Goal: Communication & Community: Answer question/provide support

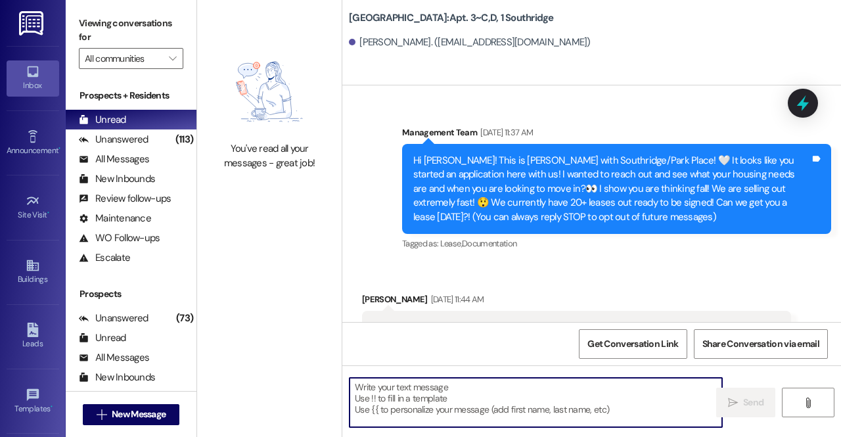
scroll to position [58201, 0]
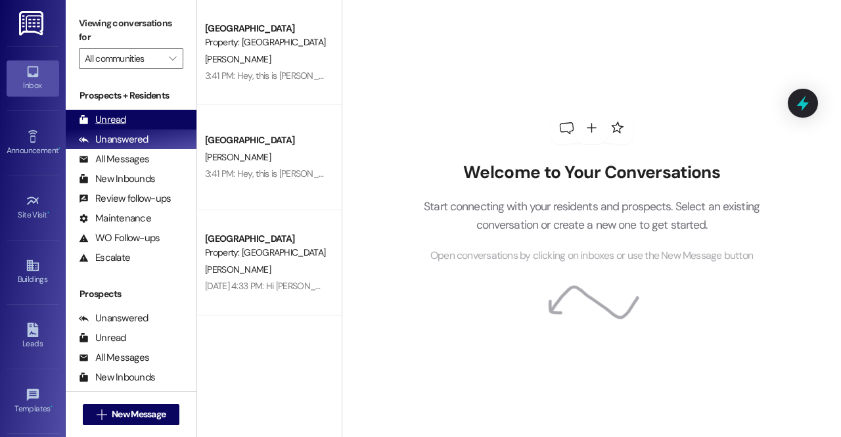
click at [116, 114] on div "Unread" at bounding box center [102, 120] width 47 height 14
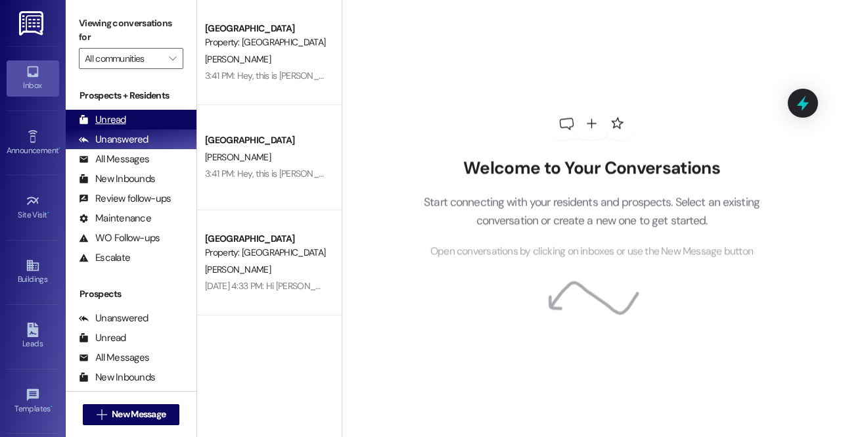
click at [142, 118] on div "Unread (0)" at bounding box center [131, 120] width 131 height 20
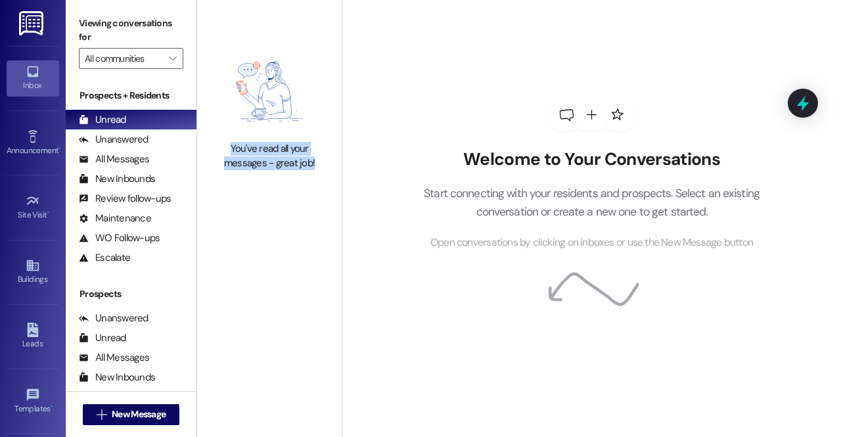
drag, startPoint x: 317, startPoint y: 161, endPoint x: 223, endPoint y: 147, distance: 95.1
click at [223, 147] on div "You've read all your messages - great job!" at bounding box center [270, 156] width 116 height 28
click at [279, 164] on div "You've read all your messages - great job!" at bounding box center [270, 156] width 116 height 28
drag, startPoint x: 315, startPoint y: 164, endPoint x: 232, endPoint y: 149, distance: 84.7
click at [232, 149] on div "You've read all your messages - great job!" at bounding box center [270, 156] width 116 height 28
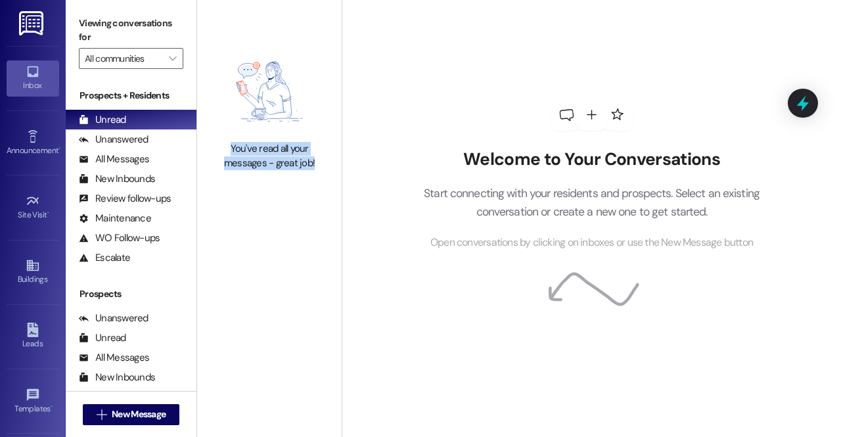
click at [232, 149] on div "You've read all your messages - great job!" at bounding box center [270, 156] width 116 height 28
drag, startPoint x: 232, startPoint y: 149, endPoint x: 319, endPoint y: 173, distance: 89.9
click at [319, 173] on div "You've read all your messages - great job!" at bounding box center [269, 109] width 145 height 219
drag, startPoint x: 319, startPoint y: 163, endPoint x: 228, endPoint y: 147, distance: 92.0
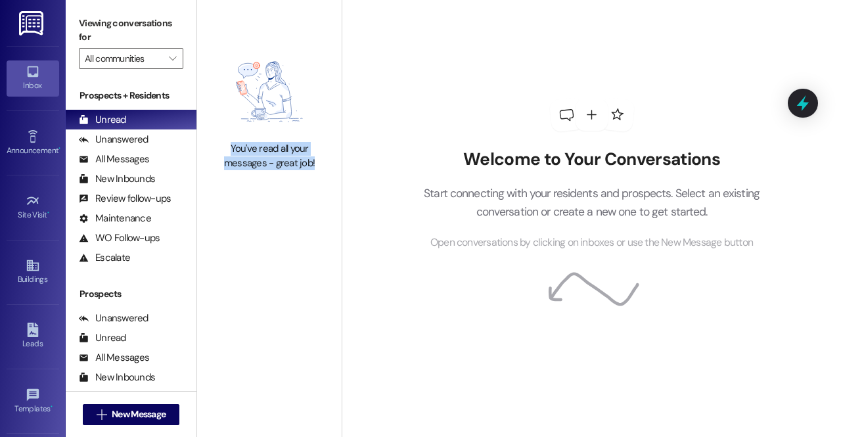
click at [228, 147] on div "You've read all your messages - great job!" at bounding box center [270, 156] width 116 height 28
click at [288, 153] on div "You've read all your messages - great job!" at bounding box center [270, 156] width 116 height 28
drag, startPoint x: 319, startPoint y: 158, endPoint x: 231, endPoint y: 149, distance: 87.9
click at [231, 149] on div "You've read all your messages - great job!" at bounding box center [270, 156] width 116 height 28
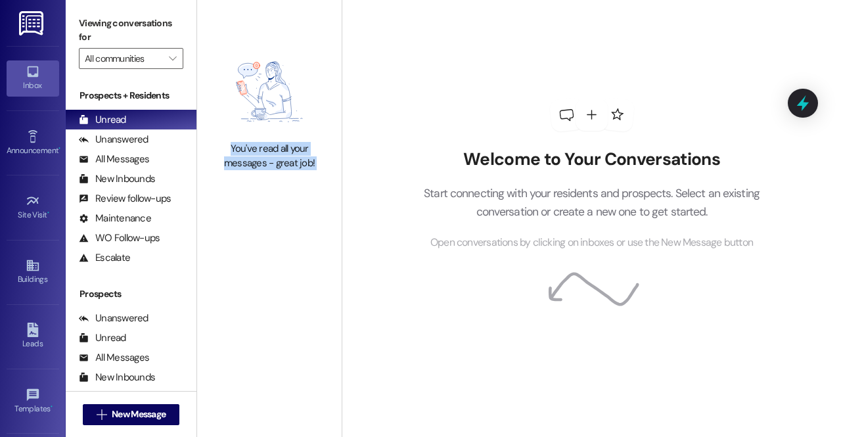
drag, startPoint x: 231, startPoint y: 149, endPoint x: 322, endPoint y: 166, distance: 92.4
click at [322, 166] on div "You've read all your messages - great job!" at bounding box center [270, 156] width 116 height 28
drag, startPoint x: 233, startPoint y: 149, endPoint x: 326, endPoint y: 217, distance: 115.7
click at [326, 217] on div "You've read all your messages - great job!" at bounding box center [269, 109] width 145 height 219
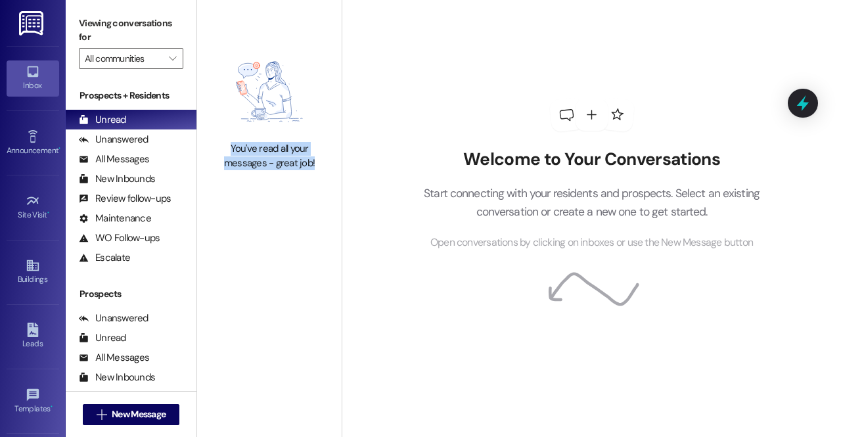
click at [321, 198] on div "You've read all your messages - great job!" at bounding box center [269, 109] width 145 height 219
drag, startPoint x: 319, startPoint y: 165, endPoint x: 219, endPoint y: 147, distance: 102.1
click at [219, 147] on div "You've read all your messages - great job!" at bounding box center [270, 156] width 116 height 28
click at [229, 145] on div "You've read all your messages - great job!" at bounding box center [270, 156] width 116 height 28
drag, startPoint x: 316, startPoint y: 161, endPoint x: 230, endPoint y: 150, distance: 86.7
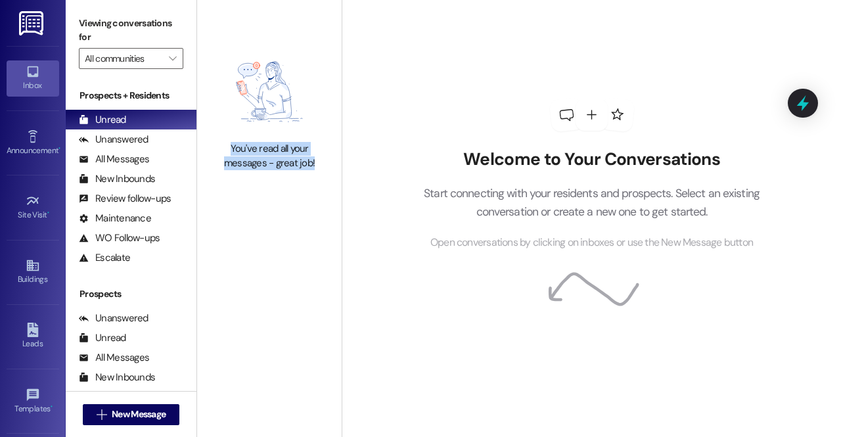
click at [230, 150] on div "You've read all your messages - great job!" at bounding box center [270, 156] width 116 height 28
drag, startPoint x: 322, startPoint y: 158, endPoint x: 230, endPoint y: 154, distance: 92.1
click at [230, 154] on div "You've read all your messages - great job!" at bounding box center [270, 156] width 116 height 28
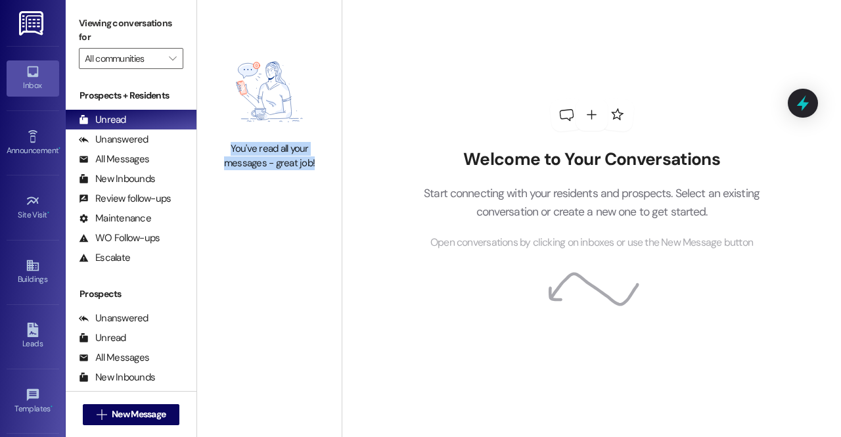
drag, startPoint x: 321, startPoint y: 165, endPoint x: 230, endPoint y: 154, distance: 91.3
click at [230, 154] on div "You've read all your messages - great job!" at bounding box center [270, 156] width 116 height 28
click at [253, 113] on img at bounding box center [270, 91] width 116 height 87
click at [294, 184] on div "You've read all your messages - great job!" at bounding box center [269, 109] width 145 height 219
drag, startPoint x: 314, startPoint y: 162, endPoint x: 226, endPoint y: 150, distance: 88.9
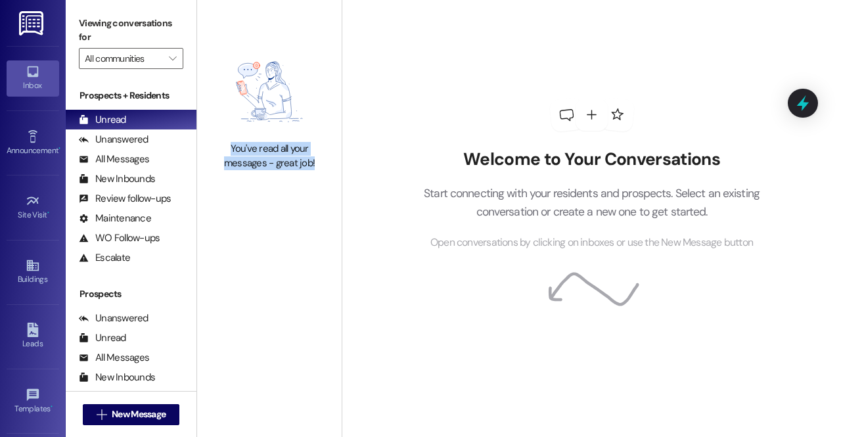
click at [226, 150] on div "You've read all your messages - great job!" at bounding box center [270, 156] width 116 height 28
click at [288, 182] on div "You've read all your messages - great job!" at bounding box center [269, 109] width 145 height 219
drag, startPoint x: 314, startPoint y: 164, endPoint x: 226, endPoint y: 150, distance: 89.0
click at [226, 150] on div "You've read all your messages - great job!" at bounding box center [270, 156] width 116 height 28
click at [460, 218] on p "Start connecting with your residents and prospects. Select an existing conversa…" at bounding box center [592, 202] width 376 height 37
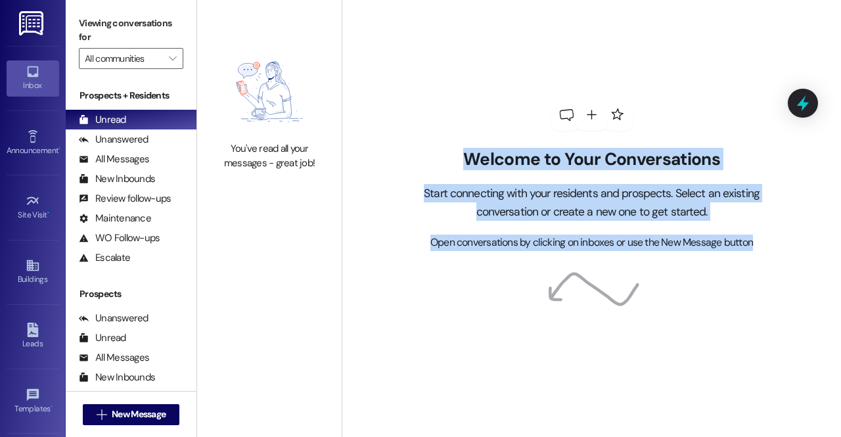
drag, startPoint x: 689, startPoint y: 242, endPoint x: 449, endPoint y: 162, distance: 252.1
click at [449, 162] on div "Welcome to Your Conversations Start connecting with your residents and prospect…" at bounding box center [592, 200] width 376 height 102
click at [449, 162] on h2 "Welcome to Your Conversations" at bounding box center [592, 159] width 376 height 21
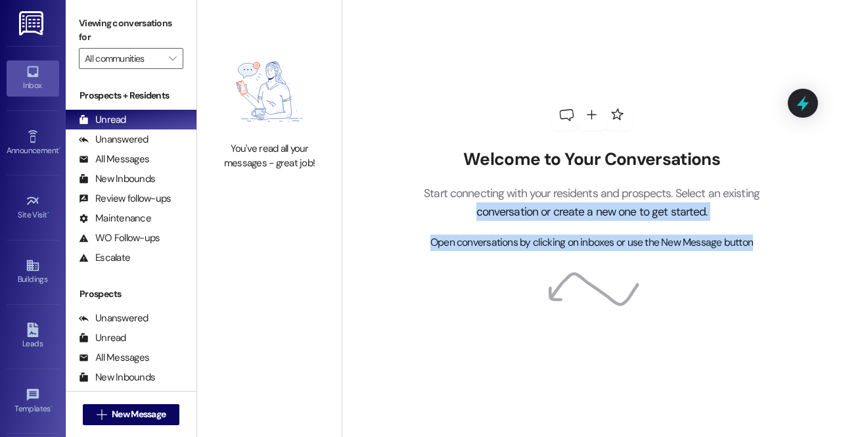
drag, startPoint x: 762, startPoint y: 242, endPoint x: 467, endPoint y: 211, distance: 296.7
click at [467, 211] on div "Welcome to Your Conversations Start connecting with your residents and prospect…" at bounding box center [592, 200] width 376 height 102
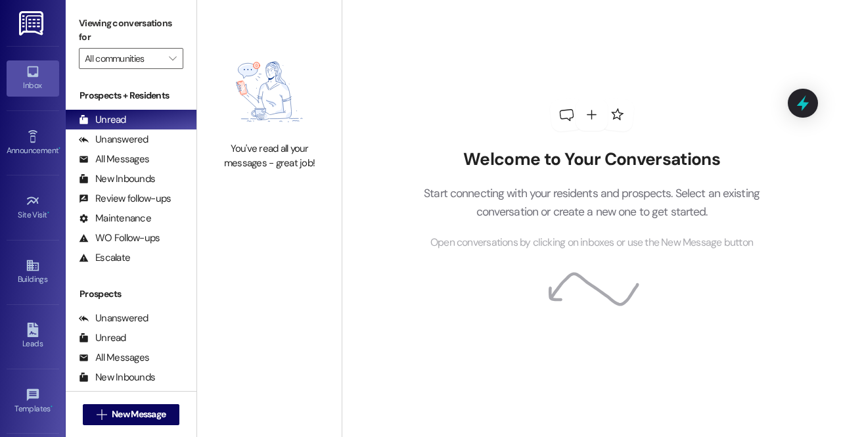
click at [431, 200] on p "Start connecting with your residents and prospects. Select an existing conversa…" at bounding box center [592, 202] width 376 height 37
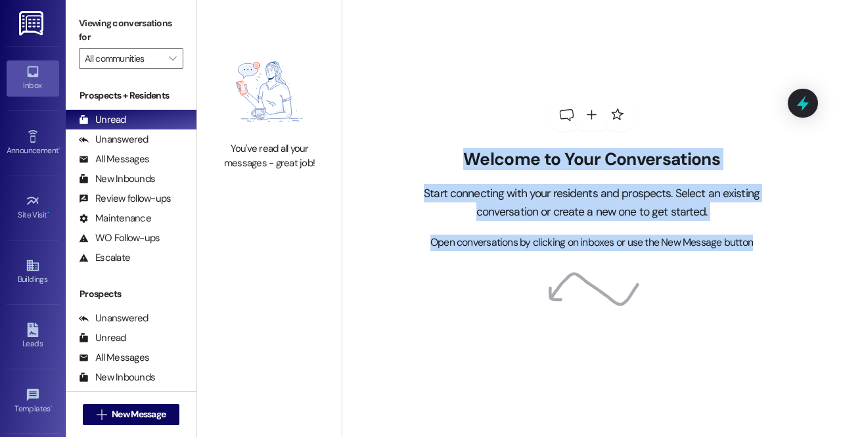
drag, startPoint x: 464, startPoint y: 160, endPoint x: 757, endPoint y: 231, distance: 301.4
click at [757, 231] on div "Welcome to Your Conversations Start connecting with your residents and prospect…" at bounding box center [592, 200] width 376 height 102
drag, startPoint x: 754, startPoint y: 243, endPoint x: 452, endPoint y: 162, distance: 312.9
click at [452, 162] on div "Welcome to Your Conversations Start connecting with your residents and prospect…" at bounding box center [592, 200] width 376 height 102
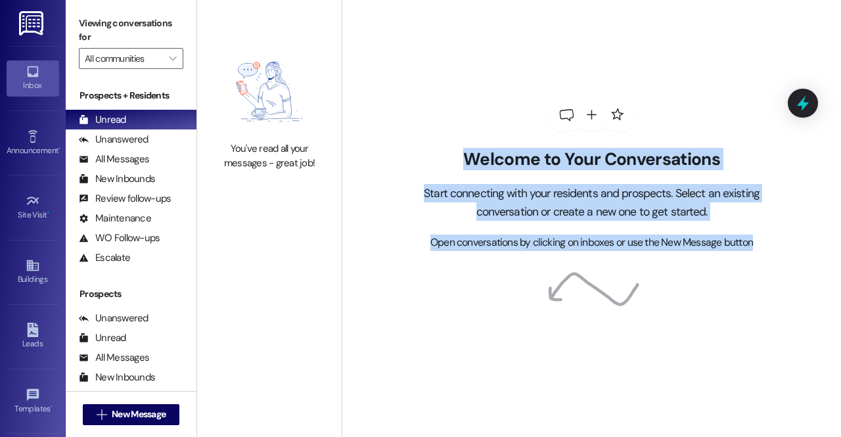
click at [452, 162] on h2 "Welcome to Your Conversations" at bounding box center [592, 159] width 376 height 21
drag, startPoint x: 758, startPoint y: 241, endPoint x: 418, endPoint y: 143, distance: 354.2
click at [418, 143] on div "Welcome to Your Conversations Start connecting with your residents and prospect…" at bounding box center [592, 175] width 394 height 350
click at [502, 175] on div "Welcome to Your Conversations Start connecting with your residents and prospect…" at bounding box center [592, 200] width 376 height 102
drag, startPoint x: 753, startPoint y: 244, endPoint x: 453, endPoint y: 154, distance: 312.9
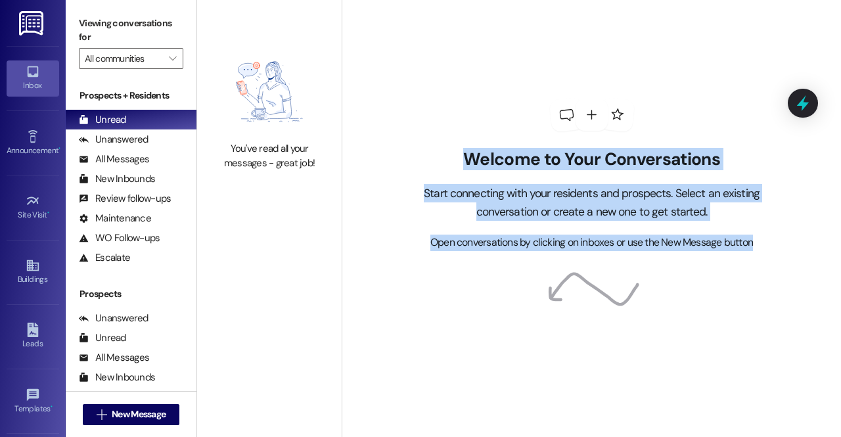
click at [453, 154] on div "Welcome to Your Conversations Start connecting with your residents and prospect…" at bounding box center [592, 200] width 376 height 102
click at [436, 141] on div "Welcome to Your Conversations Start connecting with your residents and prospect…" at bounding box center [592, 175] width 394 height 350
drag, startPoint x: 770, startPoint y: 252, endPoint x: 449, endPoint y: 154, distance: 335.7
click at [449, 154] on div "Welcome to Your Conversations Start connecting with your residents and prospect…" at bounding box center [592, 175] width 394 height 350
click at [449, 154] on h2 "Welcome to Your Conversations" at bounding box center [592, 159] width 376 height 21
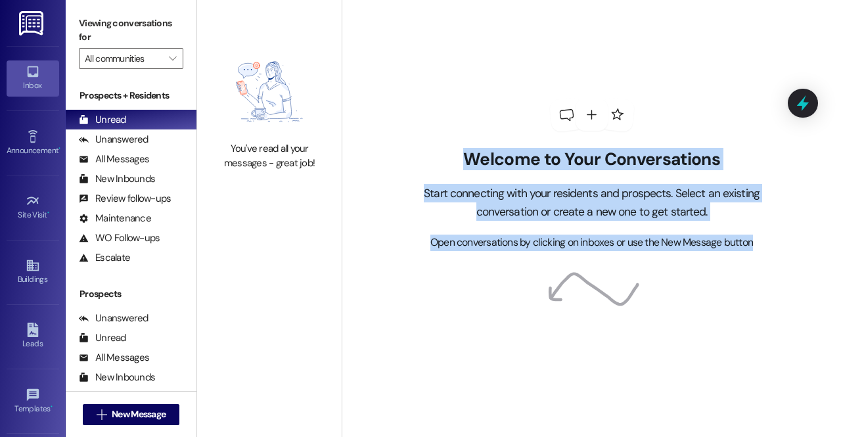
drag, startPoint x: 760, startPoint y: 242, endPoint x: 461, endPoint y: 168, distance: 307.4
click at [461, 168] on div "Welcome to Your Conversations Start connecting with your residents and prospect…" at bounding box center [592, 200] width 376 height 102
click at [620, 161] on h2 "Welcome to Your Conversations" at bounding box center [592, 159] width 376 height 21
drag, startPoint x: 757, startPoint y: 240, endPoint x: 469, endPoint y: 150, distance: 301.4
click at [469, 150] on div "Welcome to Your Conversations Start connecting with your residents and prospect…" at bounding box center [592, 200] width 376 height 102
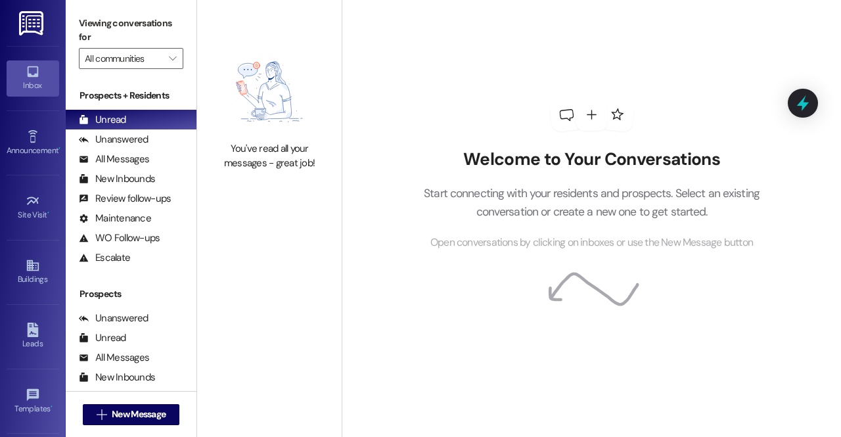
click at [605, 136] on div "Welcome to Your Conversations Start connecting with your residents and prospect…" at bounding box center [592, 175] width 394 height 350
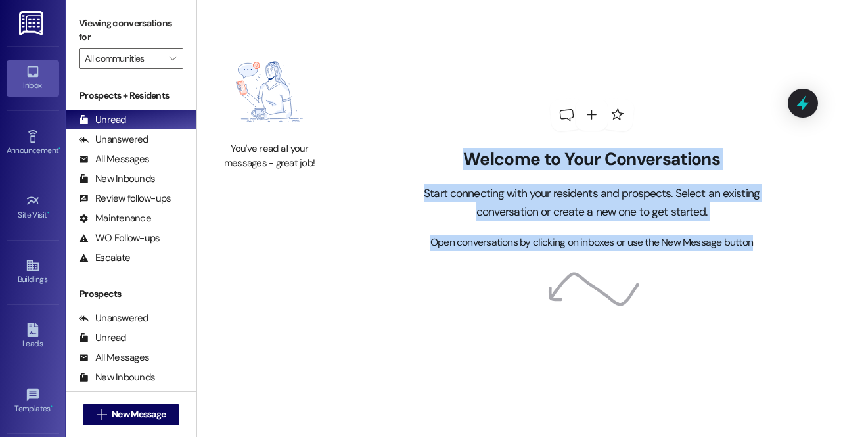
drag, startPoint x: 758, startPoint y: 244, endPoint x: 440, endPoint y: 163, distance: 328.1
click at [440, 163] on div "Welcome to Your Conversations Start connecting with your residents and prospect…" at bounding box center [592, 200] width 376 height 102
click at [424, 103] on div "Welcome to Your Conversations Start connecting with your residents and prospect…" at bounding box center [592, 175] width 394 height 350
drag, startPoint x: 752, startPoint y: 242, endPoint x: 461, endPoint y: 160, distance: 303.3
click at [461, 160] on div "Welcome to Your Conversations Start connecting with your residents and prospect…" at bounding box center [592, 200] width 376 height 102
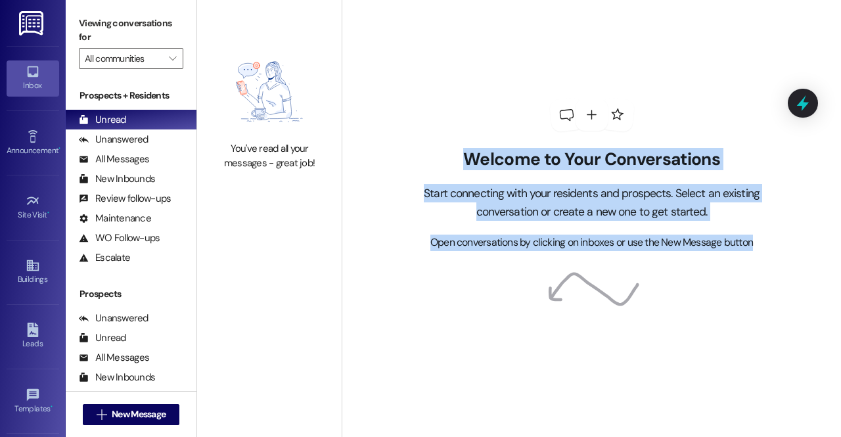
click at [574, 143] on div "Welcome to Your Conversations Start connecting with your residents and prospect…" at bounding box center [592, 175] width 394 height 350
drag, startPoint x: 753, startPoint y: 240, endPoint x: 450, endPoint y: 149, distance: 316.2
click at [450, 149] on div "Welcome to Your Conversations Start connecting with your residents and prospect…" at bounding box center [592, 200] width 376 height 102
click at [503, 124] on div "Welcome to Your Conversations Start connecting with your residents and prospect…" at bounding box center [592, 175] width 394 height 350
drag, startPoint x: 753, startPoint y: 245, endPoint x: 452, endPoint y: 133, distance: 321.0
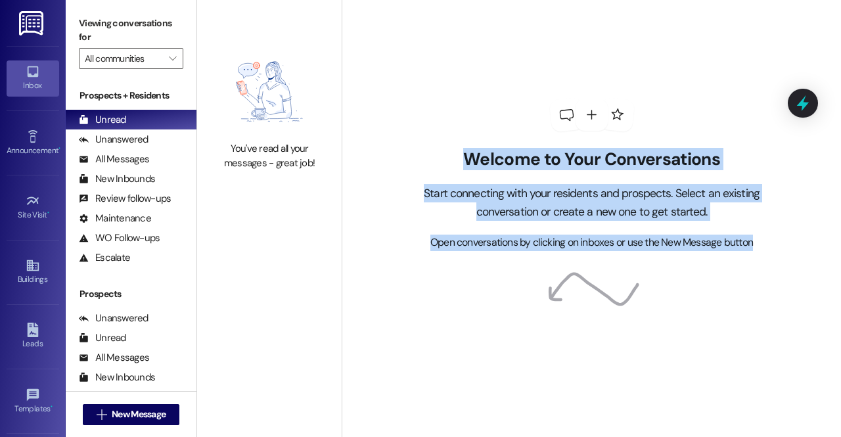
click at [452, 133] on div "Welcome to Your Conversations Start connecting with your residents and prospect…" at bounding box center [592, 175] width 394 height 350
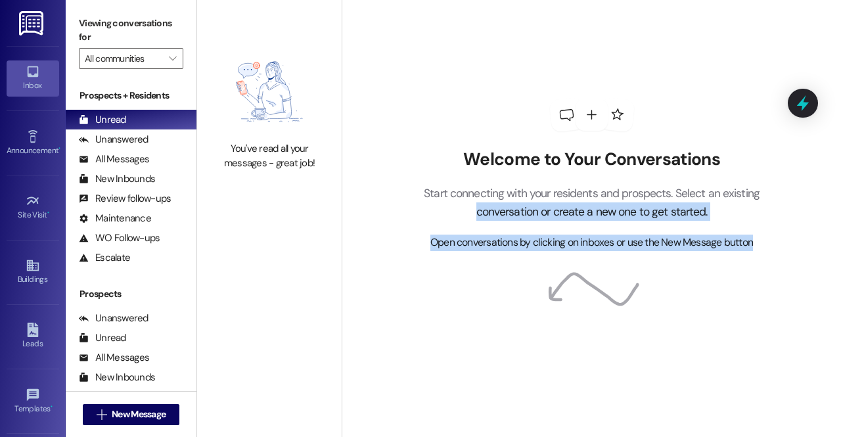
drag, startPoint x: 762, startPoint y: 241, endPoint x: 472, endPoint y: 217, distance: 291.4
click at [472, 217] on div "Welcome to Your Conversations Start connecting with your residents and prospect…" at bounding box center [592, 200] width 376 height 102
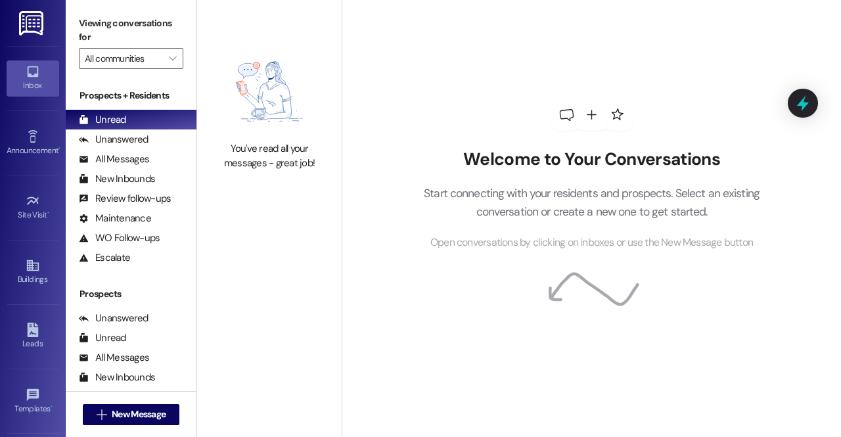
click at [439, 186] on p "Start connecting with your residents and prospects. Select an existing conversa…" at bounding box center [592, 202] width 376 height 37
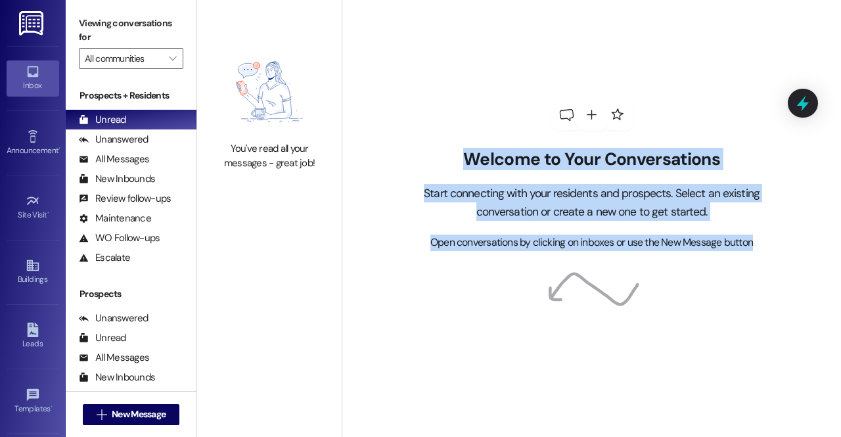
drag, startPoint x: 461, startPoint y: 152, endPoint x: 840, endPoint y: 253, distance: 393.1
click at [840, 253] on div "Welcome to Your Conversations Start connecting with your residents and prospect…" at bounding box center [591, 218] width 499 height 437
click at [733, 248] on span "Open conversations by clicking on inboxes or use the New Message button" at bounding box center [591, 243] width 323 height 16
drag, startPoint x: 754, startPoint y: 242, endPoint x: 427, endPoint y: 162, distance: 336.9
click at [427, 162] on div "Welcome to Your Conversations Start connecting with your residents and prospect…" at bounding box center [592, 200] width 376 height 102
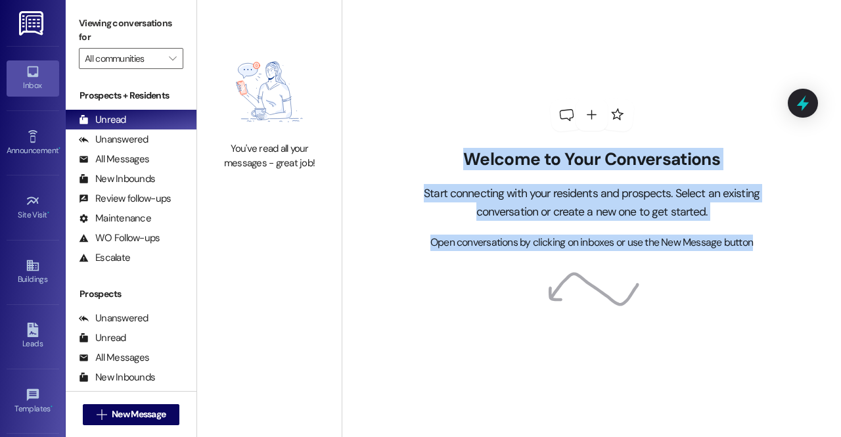
click at [427, 162] on h2 "Welcome to Your Conversations" at bounding box center [592, 159] width 376 height 21
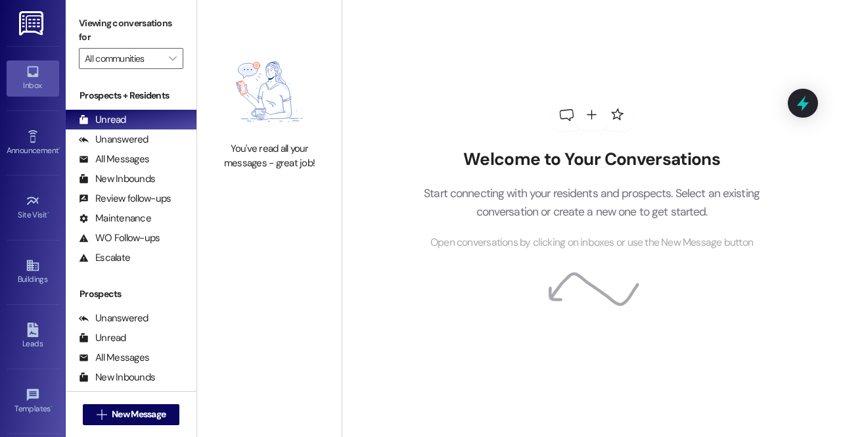
click at [427, 162] on h2 "Welcome to Your Conversations" at bounding box center [592, 159] width 376 height 21
